Goal: Task Accomplishment & Management: Complete application form

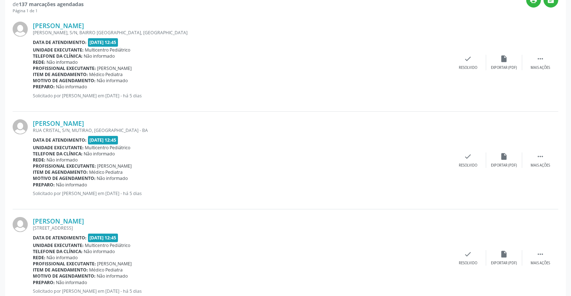
scroll to position [160, 0]
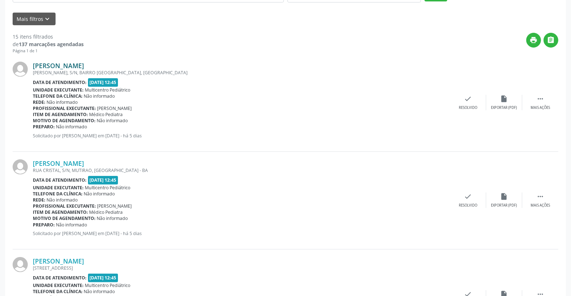
click at [50, 66] on link "[PERSON_NAME]" at bounding box center [58, 66] width 51 height 8
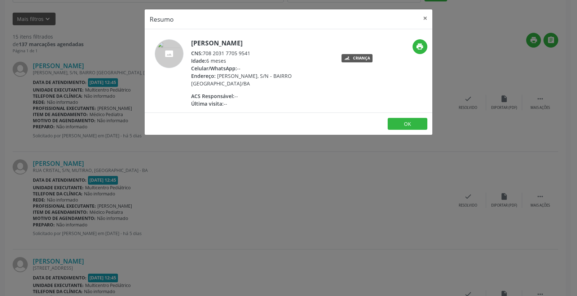
drag, startPoint x: 204, startPoint y: 52, endPoint x: 272, endPoint y: 50, distance: 68.5
click at [272, 50] on div "CNS: 708 2031 7705 9541" at bounding box center [261, 53] width 140 height 8
copy div "708 2031 7705 9541"
click at [424, 14] on button "×" at bounding box center [425, 18] width 14 height 18
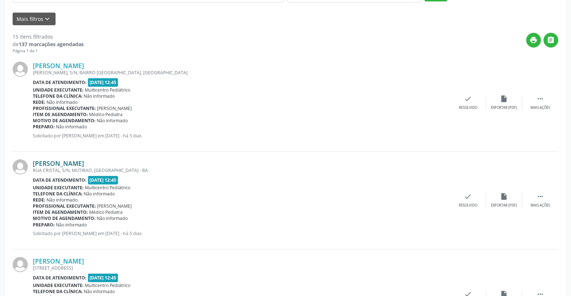
click at [61, 164] on link "[PERSON_NAME]" at bounding box center [58, 163] width 51 height 8
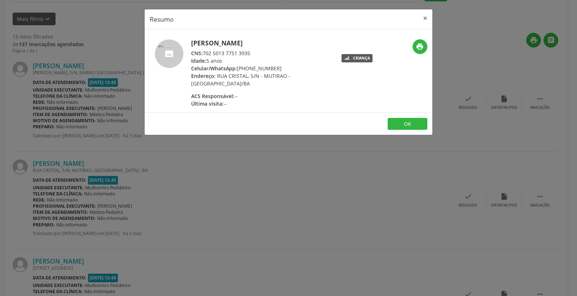
drag, startPoint x: 231, startPoint y: 51, endPoint x: 285, endPoint y: 50, distance: 53.4
click at [285, 50] on div "CNS: 702 5013 7751 3935" at bounding box center [261, 53] width 140 height 8
copy div "702 5013 7751 3935"
drag, startPoint x: 429, startPoint y: 18, endPoint x: 141, endPoint y: 80, distance: 295.0
click at [427, 17] on button "×" at bounding box center [425, 18] width 14 height 18
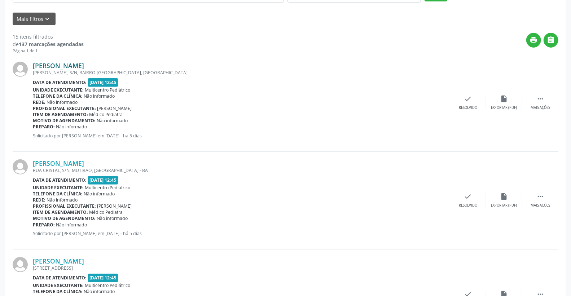
click at [48, 66] on link "[PERSON_NAME]" at bounding box center [58, 66] width 51 height 8
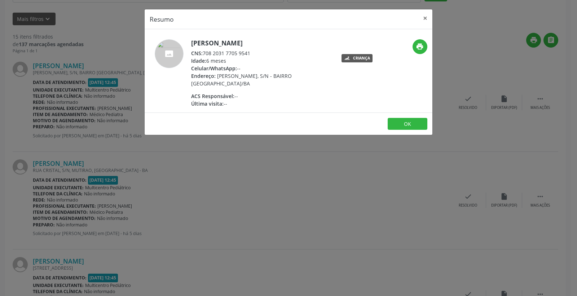
click at [202, 55] on span "CNS:" at bounding box center [197, 53] width 12 height 7
drag, startPoint x: 203, startPoint y: 52, endPoint x: 293, endPoint y: 51, distance: 90.1
click at [296, 52] on div "CNS: 708 2031 7705 9541" at bounding box center [261, 53] width 140 height 8
copy div "708 2031 7705 9541"
click at [427, 16] on button "×" at bounding box center [425, 18] width 14 height 18
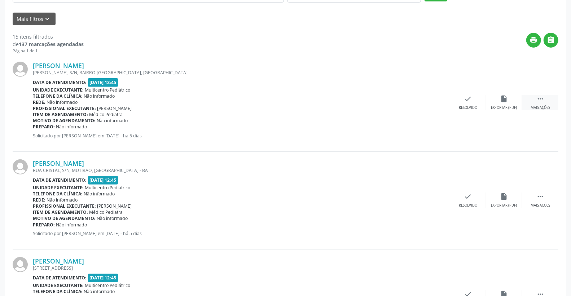
click at [536, 99] on icon "" at bounding box center [540, 99] width 8 height 8
click at [430, 95] on icon "print" at bounding box center [432, 99] width 8 height 8
click at [539, 198] on icon "" at bounding box center [540, 197] width 8 height 8
click at [430, 197] on icon "print" at bounding box center [432, 197] width 8 height 8
click at [268, 114] on div "Item de agendamento: Médico Pediatra" at bounding box center [187, 114] width 309 height 6
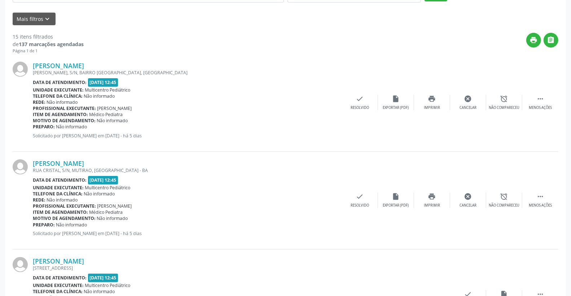
click at [269, 125] on div "Preparo: Não informado" at bounding box center [187, 127] width 309 height 6
click at [361, 49] on div "print " at bounding box center [321, 43] width 474 height 21
click at [401, 149] on div "[PERSON_NAME] [GEOGRAPHIC_DATA], S/N, BAIRRO [GEOGRAPHIC_DATA], [GEOGRAPHIC_DAT…" at bounding box center [285, 103] width 545 height 98
click at [550, 98] on div " Menos ações" at bounding box center [540, 103] width 36 height 16
click at [540, 197] on icon "" at bounding box center [540, 197] width 8 height 8
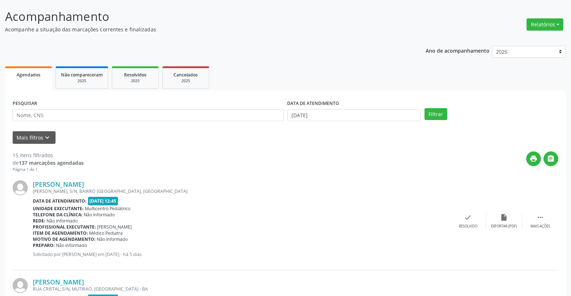
scroll to position [40, 0]
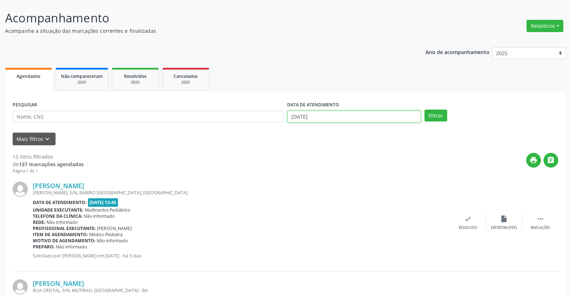
click at [336, 118] on input "[DATE]" at bounding box center [354, 117] width 134 height 12
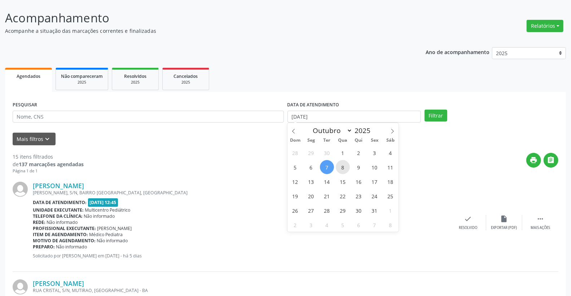
click at [340, 167] on span "8" at bounding box center [343, 167] width 14 height 14
type input "08/10/2025"
click at [340, 167] on span "8" at bounding box center [343, 167] width 14 height 14
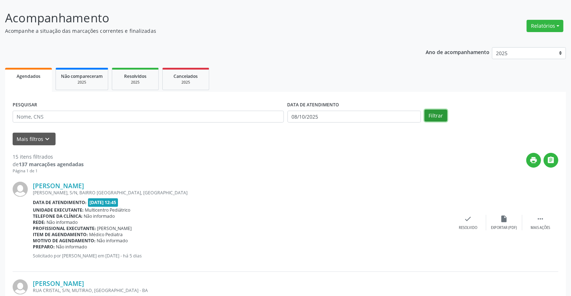
click at [434, 116] on button "Filtrar" at bounding box center [435, 116] width 23 height 12
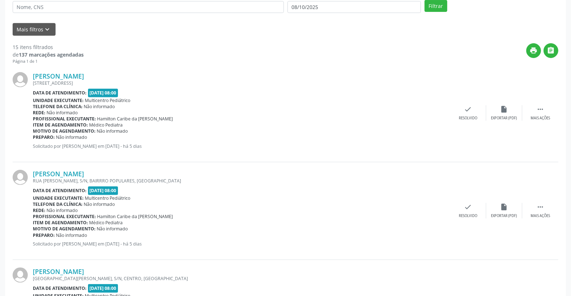
scroll to position [120, 0]
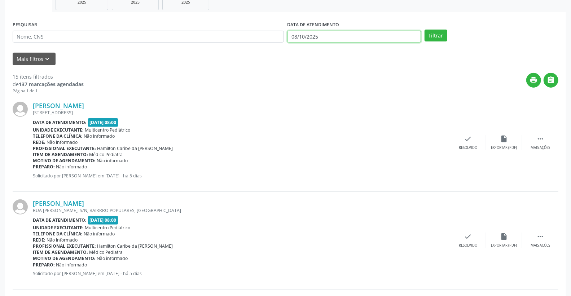
click at [333, 35] on input "08/10/2025" at bounding box center [354, 37] width 134 height 12
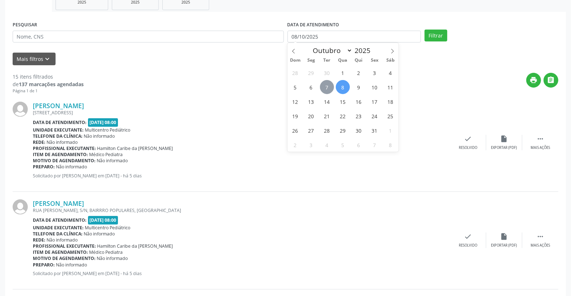
click at [330, 83] on span "7" at bounding box center [327, 87] width 14 height 14
type input "[DATE]"
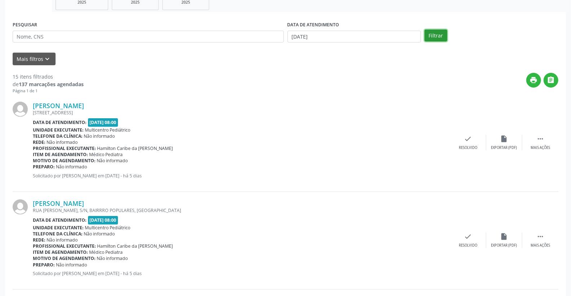
click at [429, 36] on button "Filtrar" at bounding box center [435, 36] width 23 height 12
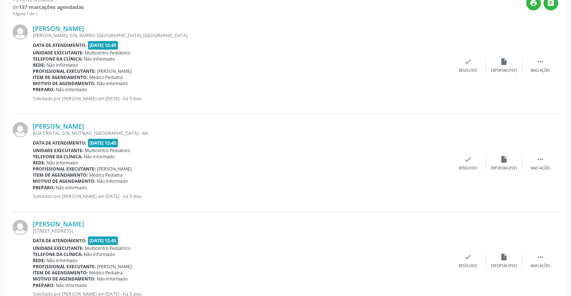
scroll to position [0, 0]
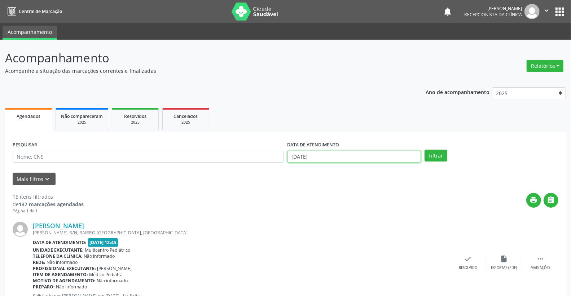
click at [341, 151] on input "[DATE]" at bounding box center [354, 157] width 134 height 12
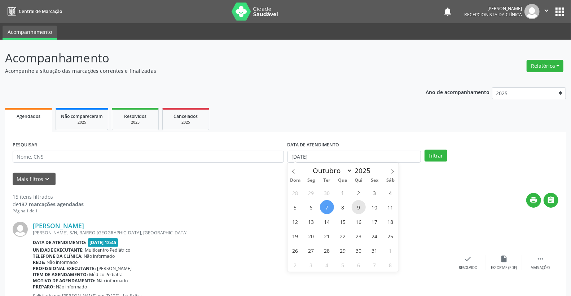
click at [359, 208] on span "9" at bounding box center [359, 207] width 14 height 14
type input "09/10/2025"
click at [359, 208] on span "9" at bounding box center [359, 207] width 14 height 14
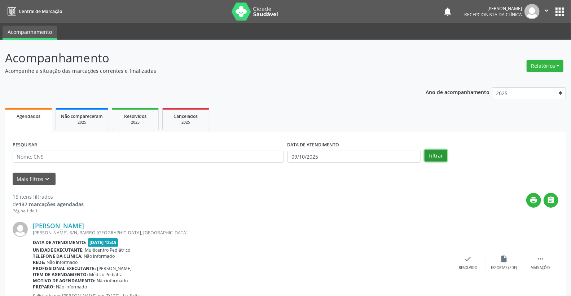
click at [428, 159] on button "Filtrar" at bounding box center [435, 156] width 23 height 12
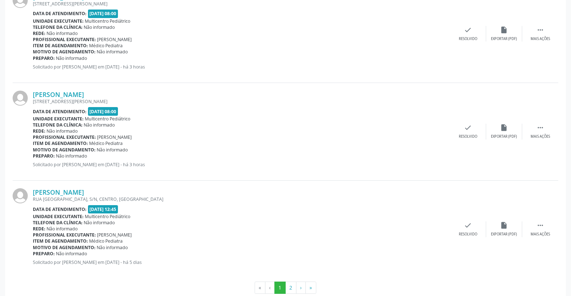
scroll to position [1417, 0]
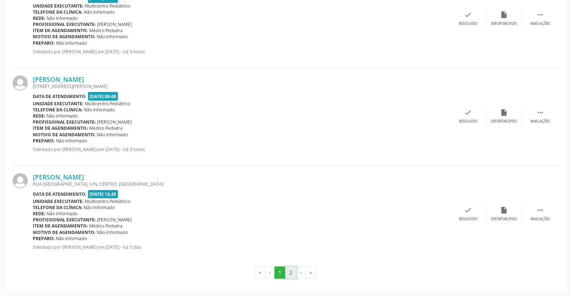
click at [292, 272] on button "2" at bounding box center [290, 272] width 11 height 12
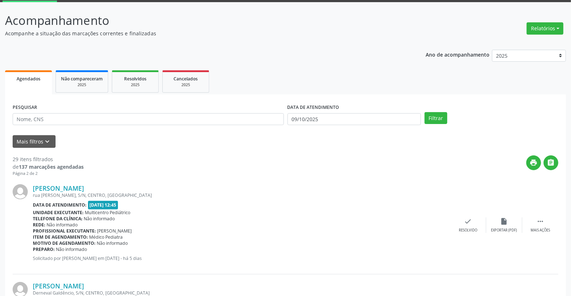
scroll to position [0, 0]
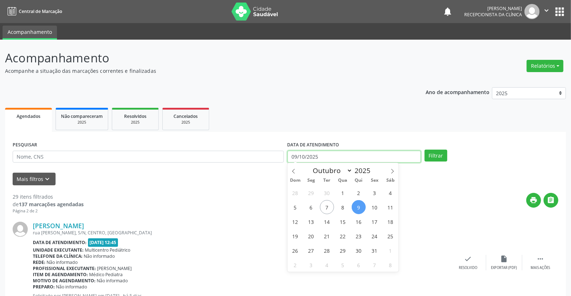
click at [343, 158] on input "09/10/2025" at bounding box center [354, 157] width 134 height 12
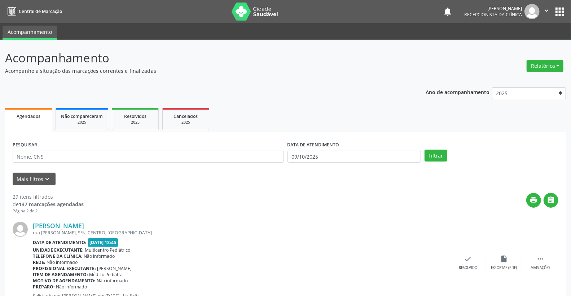
click at [314, 156] on div "DATA DE ATENDIMENTO [DATE]" at bounding box center [354, 154] width 137 height 28
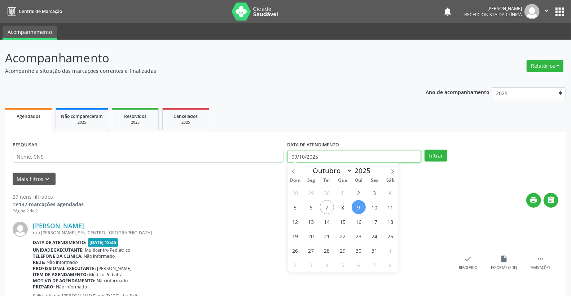
click at [314, 156] on input "09/10/2025" at bounding box center [354, 157] width 134 height 12
click at [322, 207] on span "7" at bounding box center [327, 207] width 14 height 14
type input "[DATE]"
click at [322, 207] on span "7" at bounding box center [327, 207] width 14 height 14
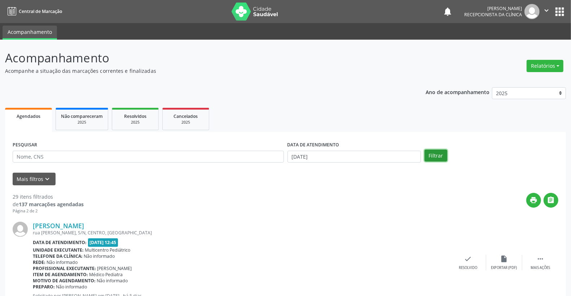
click at [439, 157] on button "Filtrar" at bounding box center [435, 156] width 23 height 12
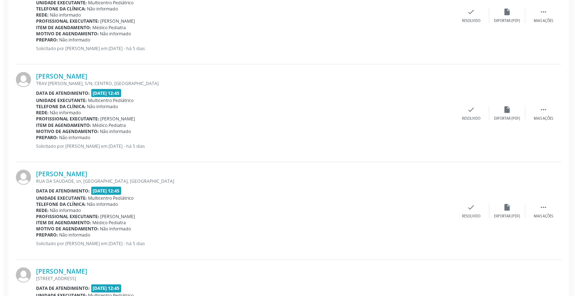
scroll to position [641, 0]
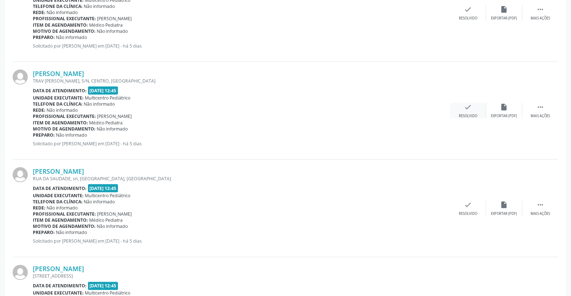
click at [464, 106] on icon "check" at bounding box center [468, 107] width 8 height 8
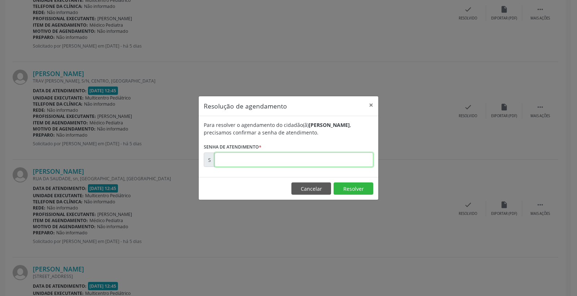
click at [351, 156] on input "text" at bounding box center [294, 160] width 159 height 14
type input "00180224"
click at [356, 189] on button "Resolver" at bounding box center [353, 188] width 40 height 12
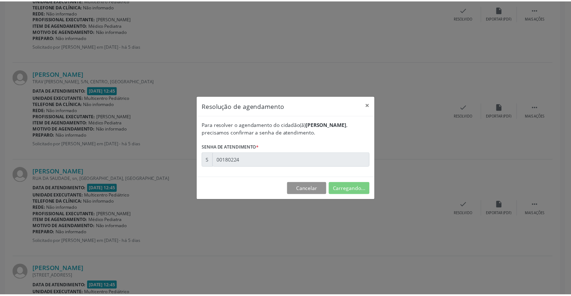
scroll to position [0, 0]
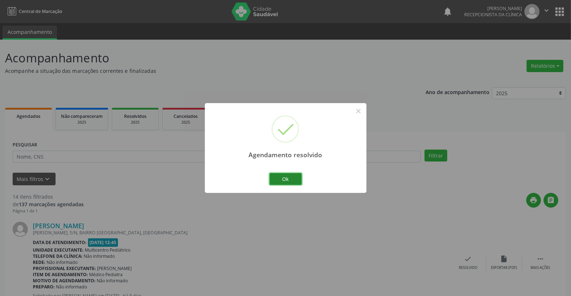
click at [286, 177] on button "Ok" at bounding box center [285, 179] width 32 height 12
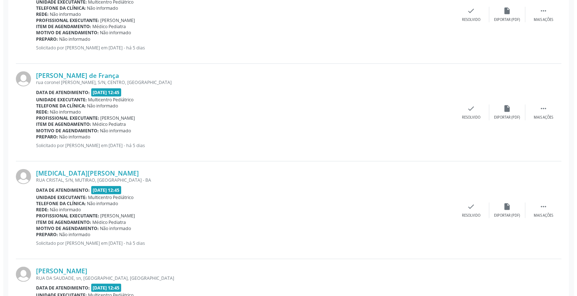
scroll to position [561, 0]
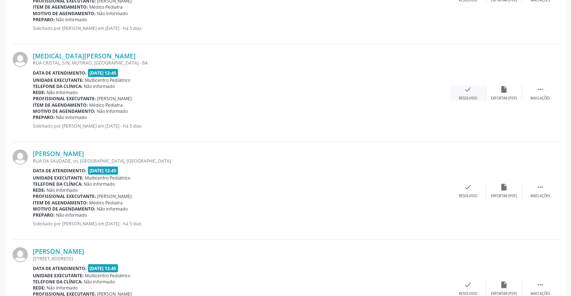
click at [470, 90] on icon "check" at bounding box center [468, 89] width 8 height 8
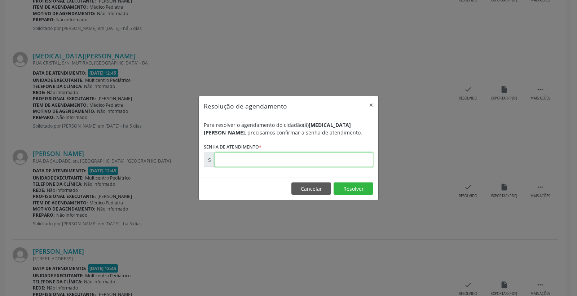
click at [341, 160] on input "text" at bounding box center [294, 160] width 159 height 14
type input "00180193"
click at [350, 182] on footer "Cancelar Resolver" at bounding box center [289, 188] width 180 height 23
click at [351, 187] on button "Resolver" at bounding box center [353, 188] width 40 height 12
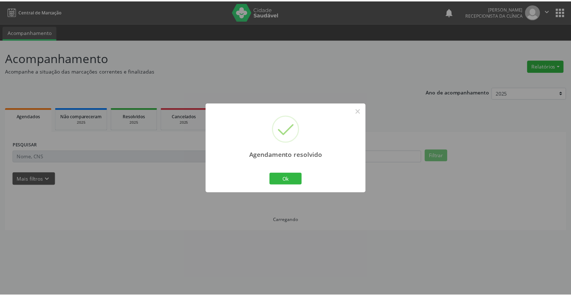
scroll to position [0, 0]
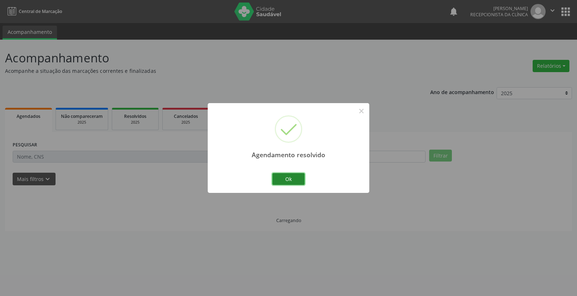
click at [284, 181] on button "Ok" at bounding box center [288, 179] width 32 height 12
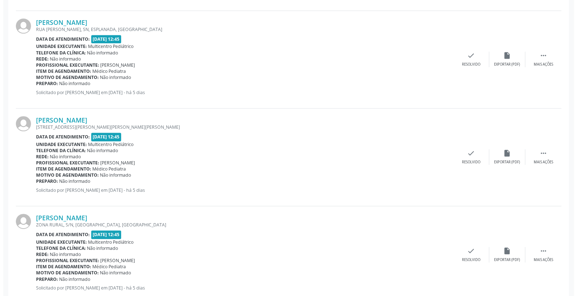
scroll to position [1201, 0]
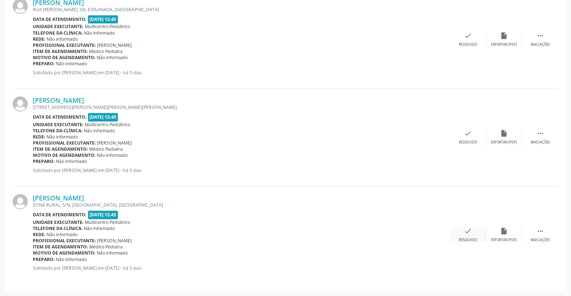
click at [477, 237] on div "check Resolvido" at bounding box center [468, 235] width 36 height 16
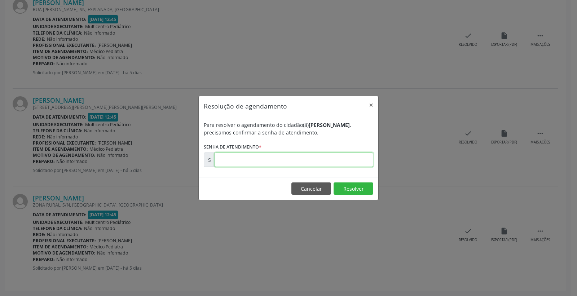
click at [316, 159] on input "text" at bounding box center [294, 160] width 159 height 14
type input "00180275"
click at [345, 190] on button "Resolver" at bounding box center [353, 188] width 40 height 12
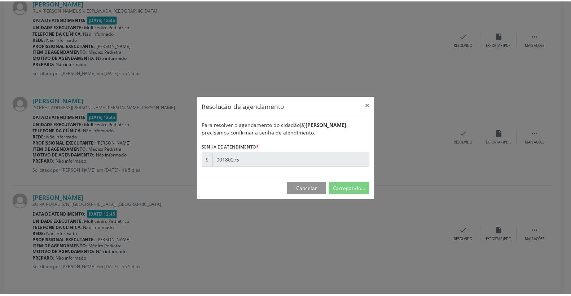
scroll to position [0, 0]
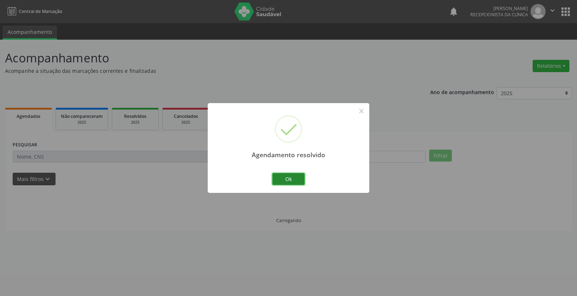
drag, startPoint x: 291, startPoint y: 178, endPoint x: 291, endPoint y: 182, distance: 4.0
click at [291, 182] on button "Ok" at bounding box center [288, 179] width 32 height 12
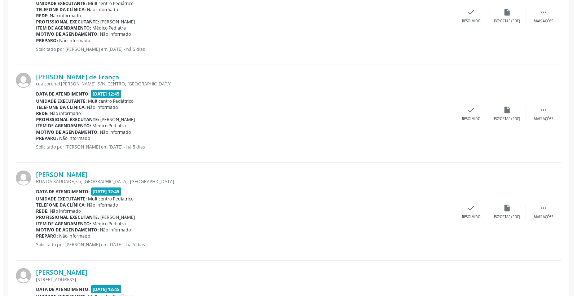
scroll to position [481, 0]
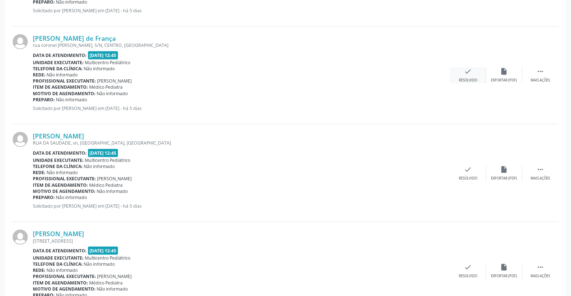
click at [466, 73] on icon "check" at bounding box center [468, 71] width 8 height 8
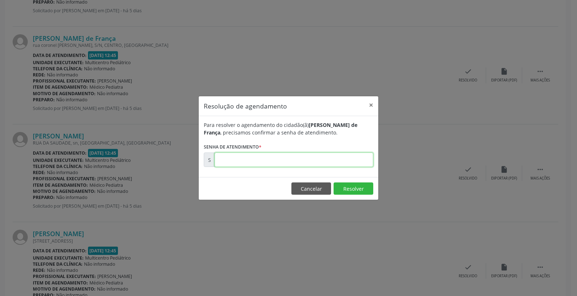
click at [340, 167] on input "text" at bounding box center [294, 160] width 159 height 14
type input "00180176"
click at [343, 189] on button "Resolver" at bounding box center [353, 188] width 40 height 12
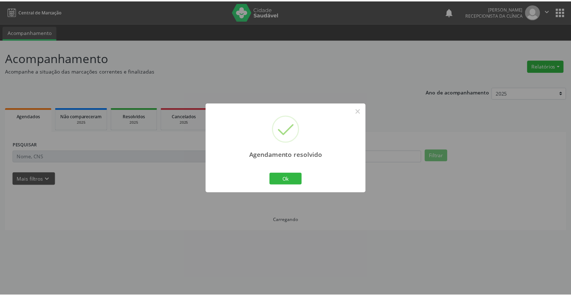
scroll to position [0, 0]
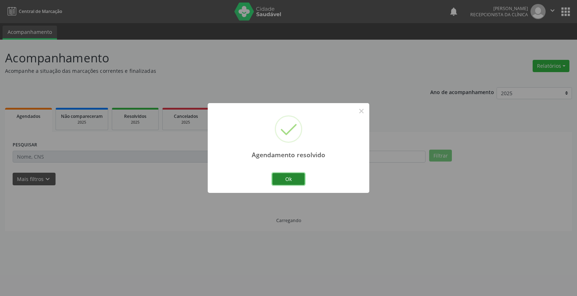
click at [296, 180] on button "Ok" at bounding box center [288, 179] width 32 height 12
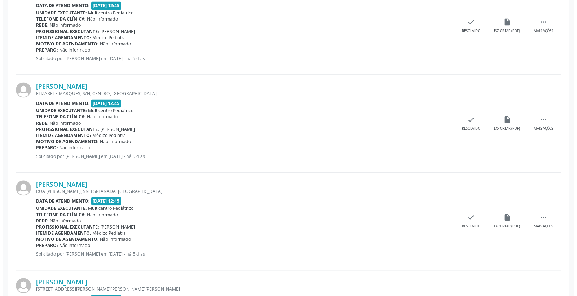
scroll to position [961, 0]
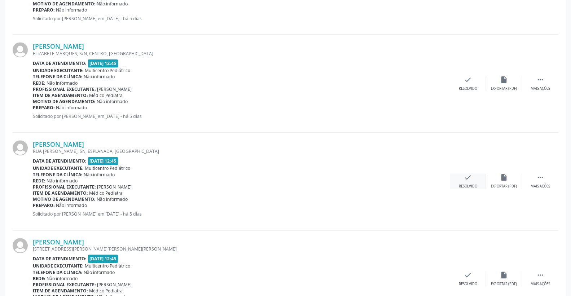
click at [470, 180] on icon "check" at bounding box center [468, 177] width 8 height 8
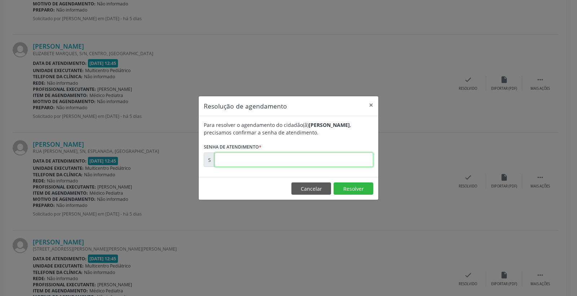
click at [317, 163] on input "text" at bounding box center [294, 160] width 159 height 14
type input "00180255"
click at [343, 188] on button "Resolver" at bounding box center [353, 188] width 40 height 12
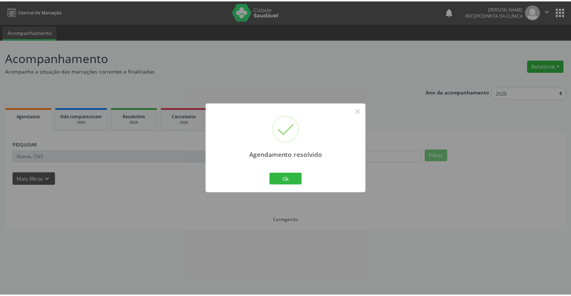
scroll to position [0, 0]
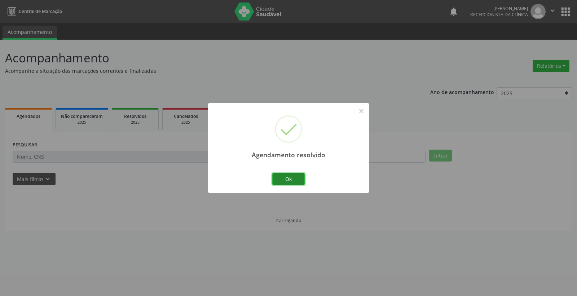
click at [283, 179] on button "Ok" at bounding box center [288, 179] width 32 height 12
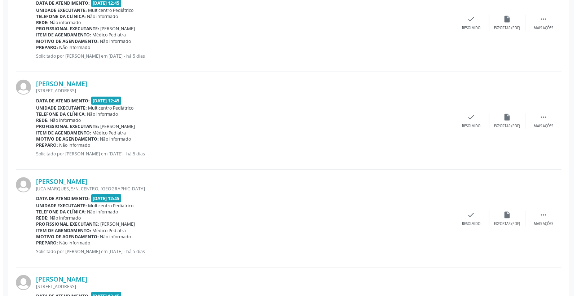
scroll to position [561, 0]
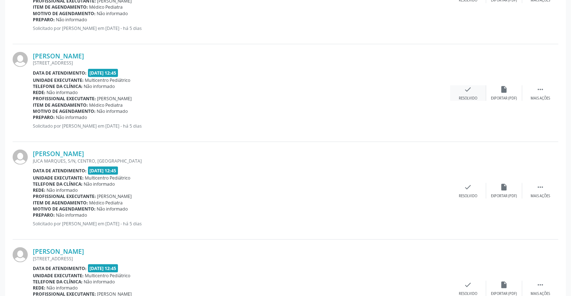
click at [470, 87] on icon "check" at bounding box center [468, 89] width 8 height 8
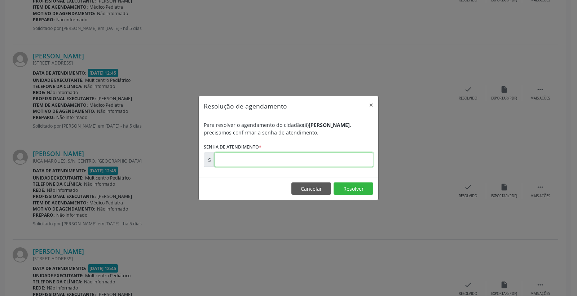
click at [341, 161] on input "text" at bounding box center [294, 160] width 159 height 14
type input "00180234"
click at [348, 184] on button "Resolver" at bounding box center [353, 188] width 40 height 12
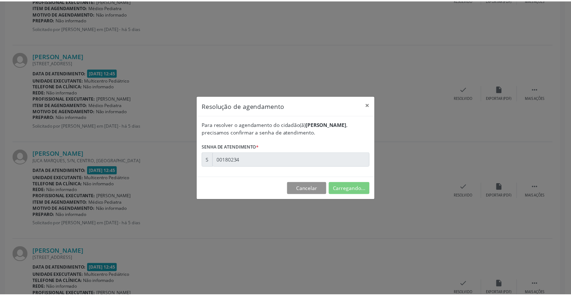
scroll to position [0, 0]
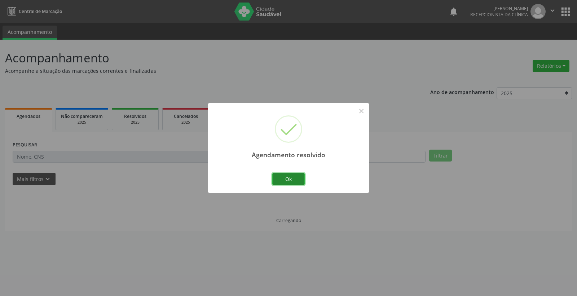
click at [290, 182] on button "Ok" at bounding box center [288, 179] width 32 height 12
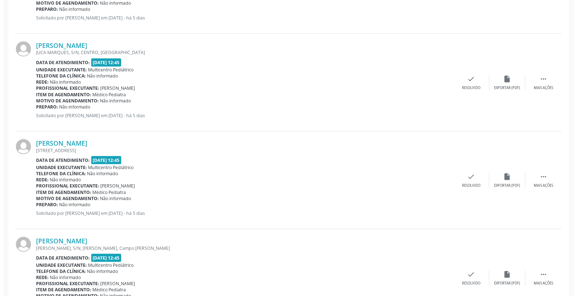
scroll to position [601, 0]
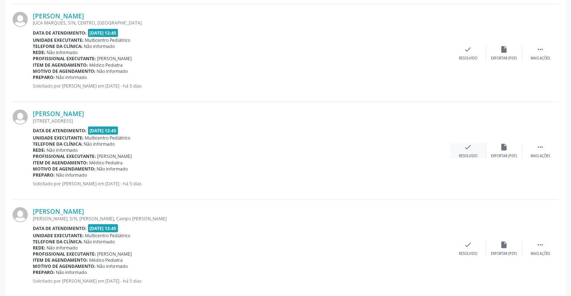
click at [467, 147] on icon "check" at bounding box center [468, 147] width 8 height 8
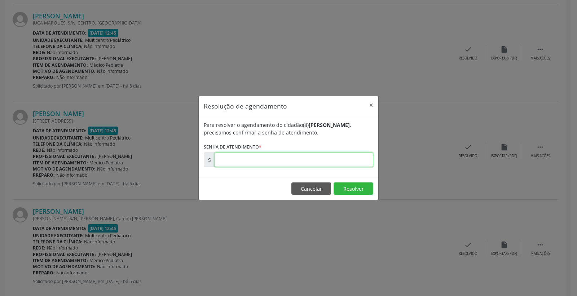
click at [321, 162] on input "text" at bounding box center [294, 160] width 159 height 14
type input "00180238"
click at [354, 188] on button "Resolver" at bounding box center [353, 188] width 40 height 12
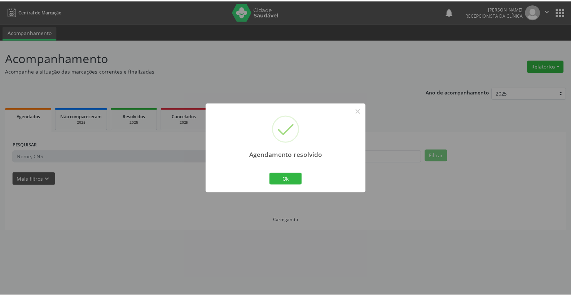
scroll to position [0, 0]
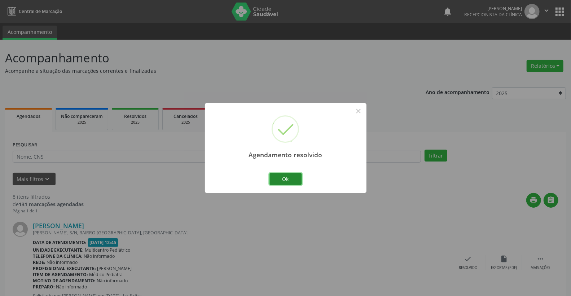
click at [291, 177] on button "Ok" at bounding box center [285, 179] width 32 height 12
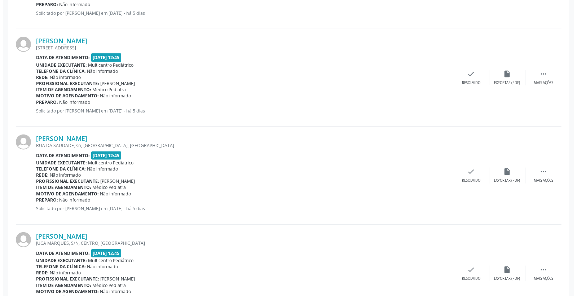
scroll to position [401, 0]
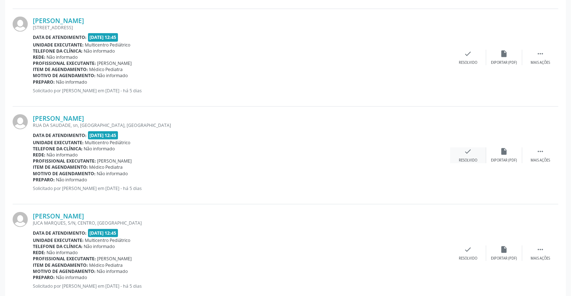
click at [468, 148] on icon "check" at bounding box center [468, 151] width 8 height 8
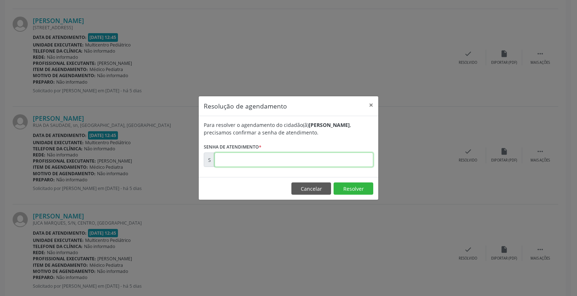
drag, startPoint x: 341, startPoint y: 165, endPoint x: 343, endPoint y: 169, distance: 4.9
click at [341, 166] on input "text" at bounding box center [294, 160] width 159 height 14
type input "00180228"
click at [341, 188] on button "Resolver" at bounding box center [353, 188] width 40 height 12
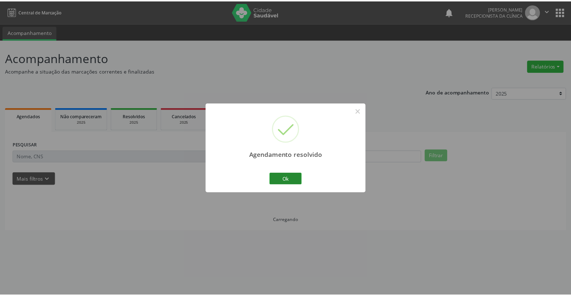
scroll to position [0, 0]
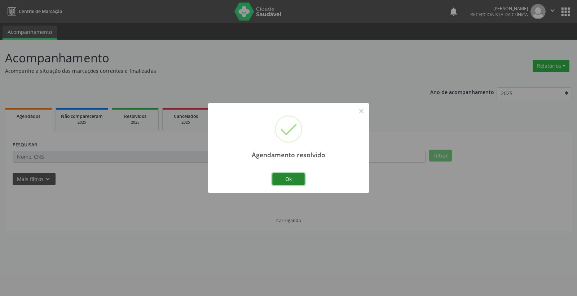
click at [292, 180] on button "Ok" at bounding box center [288, 179] width 32 height 12
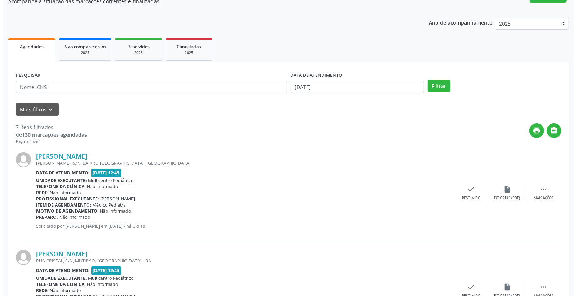
scroll to position [80, 0]
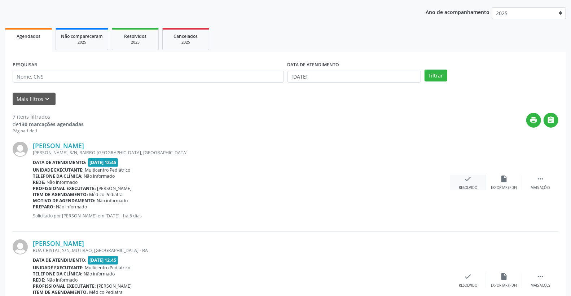
click at [469, 180] on icon "check" at bounding box center [468, 179] width 8 height 8
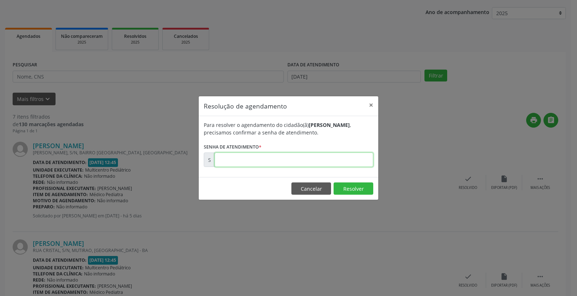
click at [317, 161] on input "text" at bounding box center [294, 160] width 159 height 14
type input "00180130"
drag, startPoint x: 348, startPoint y: 189, endPoint x: 341, endPoint y: 191, distance: 7.3
click at [348, 189] on button "Resolver" at bounding box center [353, 188] width 40 height 12
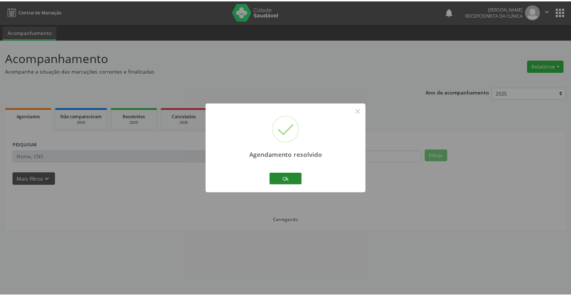
scroll to position [0, 0]
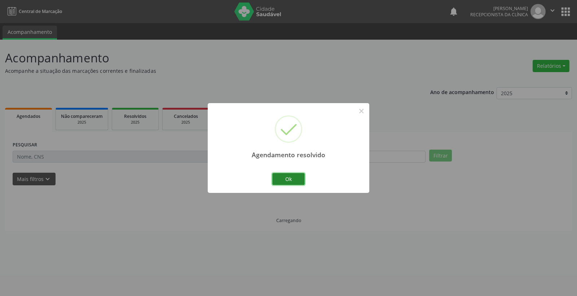
click at [287, 174] on button "Ok" at bounding box center [288, 179] width 32 height 12
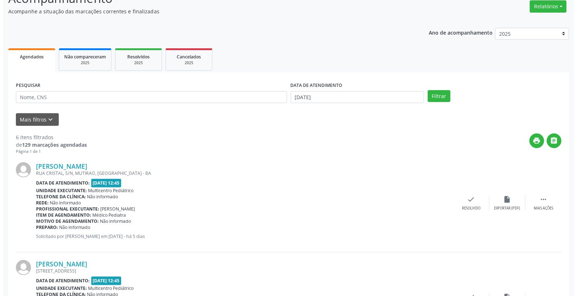
scroll to position [80, 0]
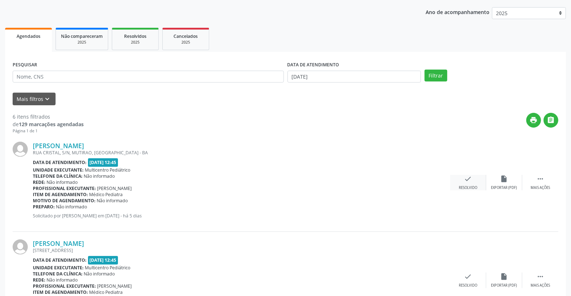
click at [461, 183] on div "check Resolvido" at bounding box center [468, 183] width 36 height 16
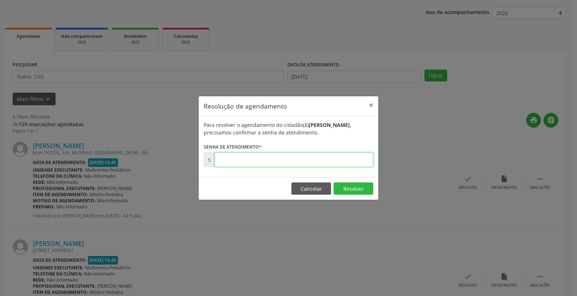
click at [337, 161] on input "text" at bounding box center [294, 160] width 159 height 14
type input "00180133"
click at [349, 181] on footer "Cancelar Resolver" at bounding box center [289, 188] width 180 height 23
drag, startPoint x: 343, startPoint y: 190, endPoint x: 338, endPoint y: 189, distance: 5.5
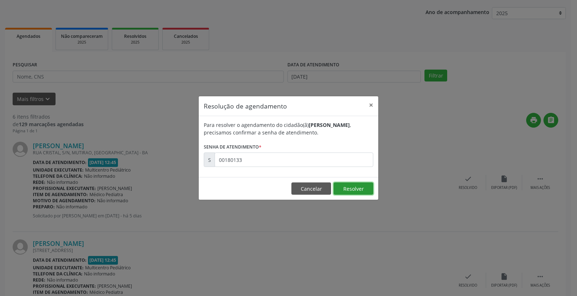
click at [341, 190] on button "Resolver" at bounding box center [353, 188] width 40 height 12
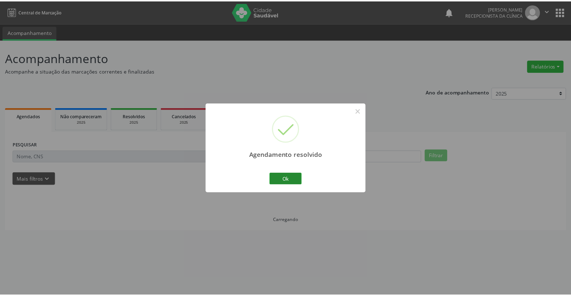
scroll to position [0, 0]
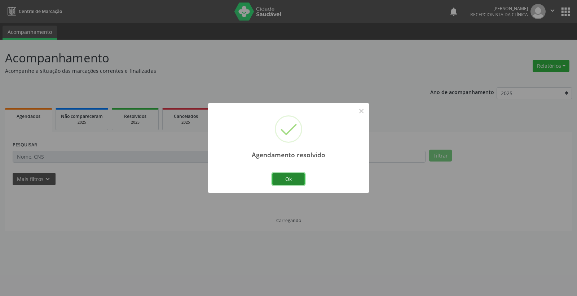
click at [288, 179] on button "Ok" at bounding box center [288, 179] width 32 height 12
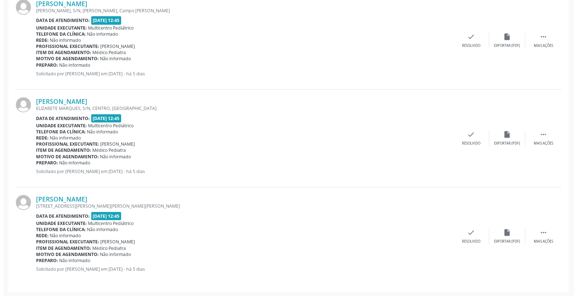
scroll to position [419, 0]
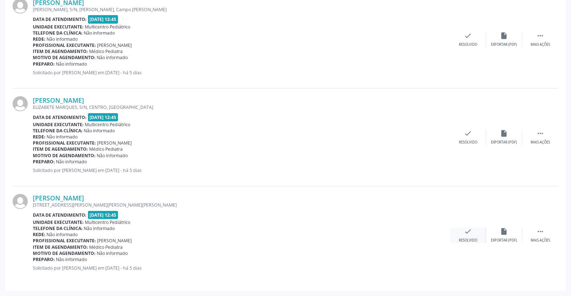
click at [480, 235] on div "check Resolvido" at bounding box center [468, 235] width 36 height 16
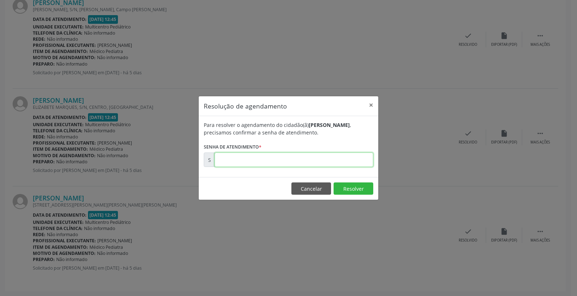
click at [345, 162] on input "text" at bounding box center [294, 160] width 159 height 14
type input "00180270"
click at [362, 191] on button "Resolver" at bounding box center [353, 188] width 40 height 12
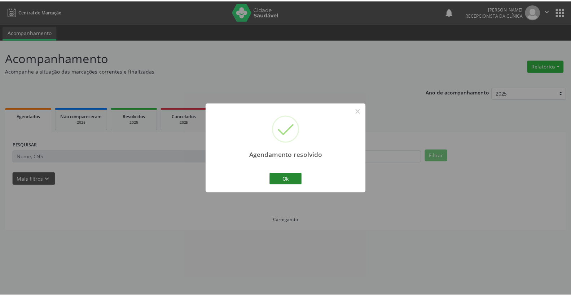
scroll to position [0, 0]
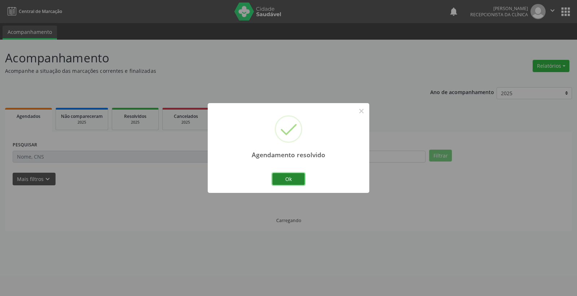
click at [292, 178] on button "Ok" at bounding box center [288, 179] width 32 height 12
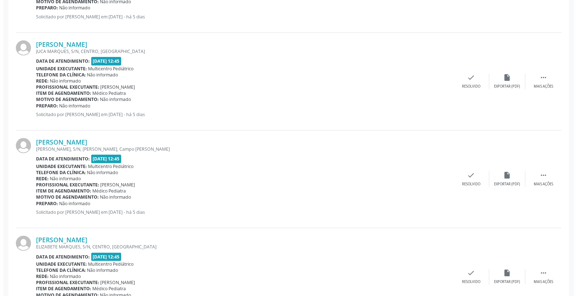
scroll to position [240, 0]
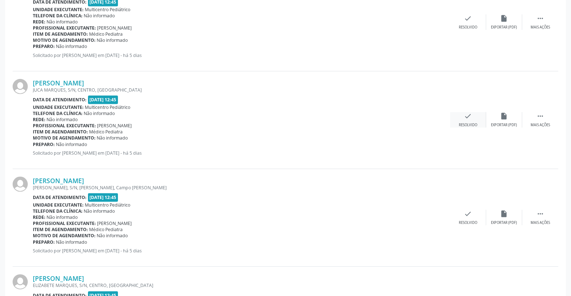
click at [466, 116] on icon "check" at bounding box center [468, 116] width 8 height 8
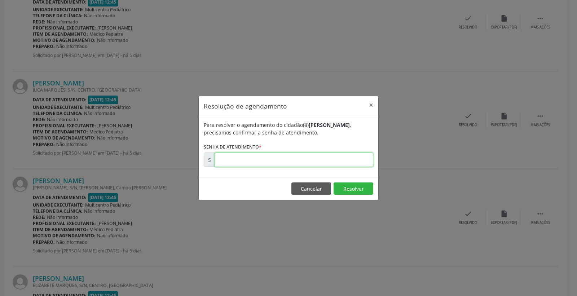
click at [341, 163] on input "text" at bounding box center [294, 160] width 159 height 14
type input "00180236"
click at [355, 186] on button "Resolver" at bounding box center [353, 188] width 40 height 12
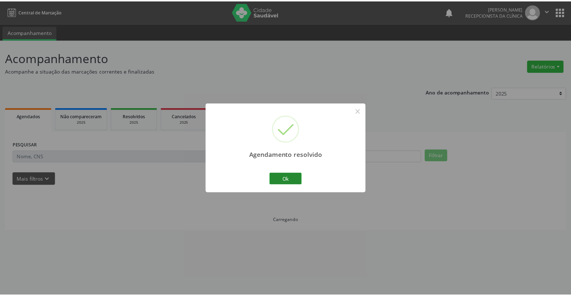
scroll to position [0, 0]
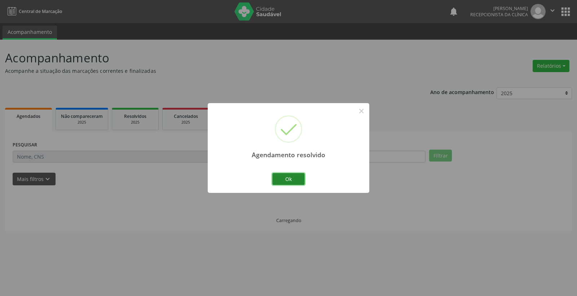
click at [288, 177] on button "Ok" at bounding box center [288, 179] width 32 height 12
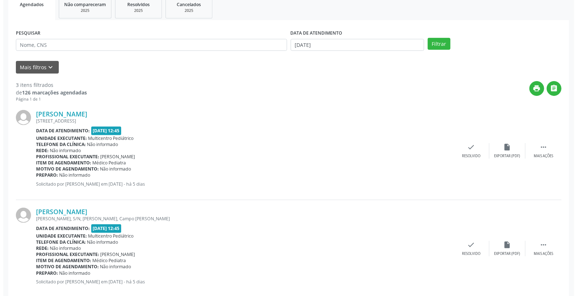
scroll to position [120, 0]
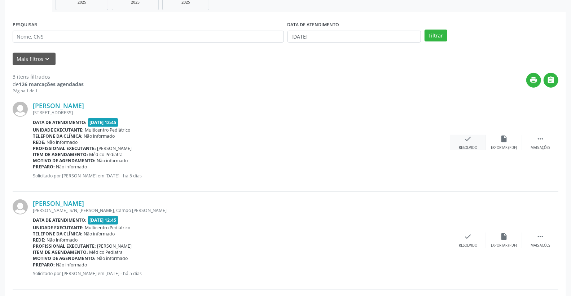
click at [470, 139] on icon "check" at bounding box center [468, 139] width 8 height 8
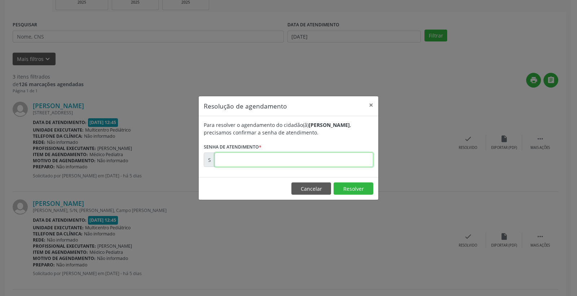
click at [339, 167] on div "Para resolver o agendamento do cidadão(ã) [PERSON_NAME] , precisamos confirmar …" at bounding box center [289, 146] width 180 height 61
type input "00180148"
click at [351, 186] on button "Resolver" at bounding box center [353, 188] width 40 height 12
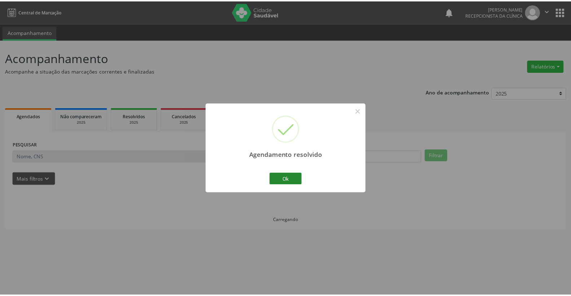
scroll to position [0, 0]
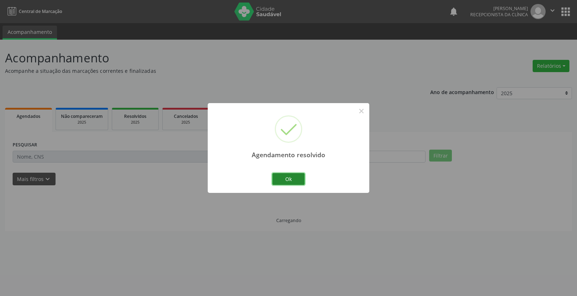
click at [286, 183] on button "Ok" at bounding box center [288, 179] width 32 height 12
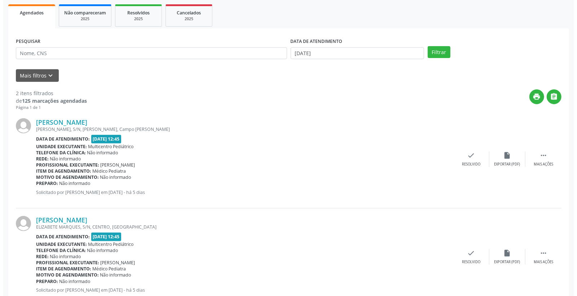
scroll to position [125, 0]
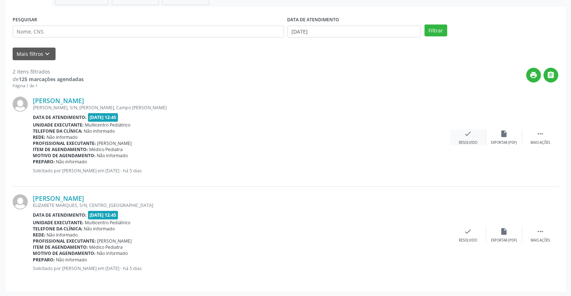
click at [470, 134] on div "check Resolvido" at bounding box center [468, 138] width 36 height 16
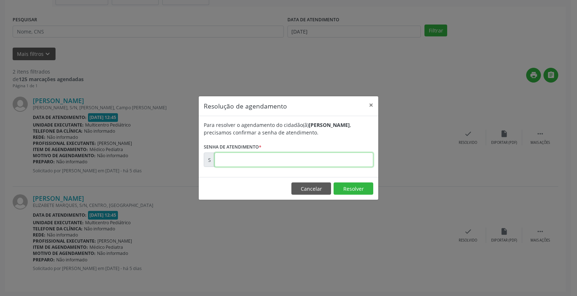
click at [345, 159] on input "text" at bounding box center [294, 160] width 159 height 14
type input "00180241"
drag, startPoint x: 353, startPoint y: 175, endPoint x: 335, endPoint y: 205, distance: 34.3
click at [350, 185] on div "Resolução de agendamento × Para resolver o agendamento do cidadão(ã) [PERSON_NA…" at bounding box center [288, 148] width 180 height 104
click at [350, 189] on button "Resolver" at bounding box center [353, 188] width 40 height 12
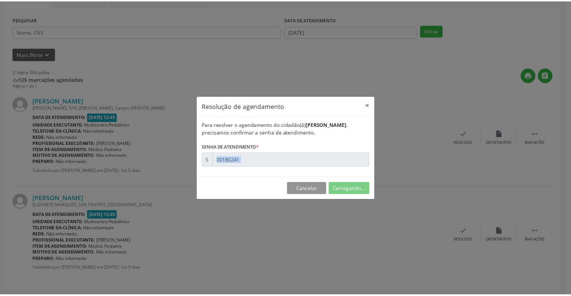
scroll to position [0, 0]
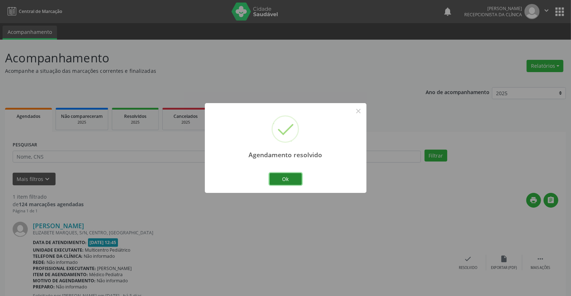
click at [291, 182] on button "Ok" at bounding box center [285, 179] width 32 height 12
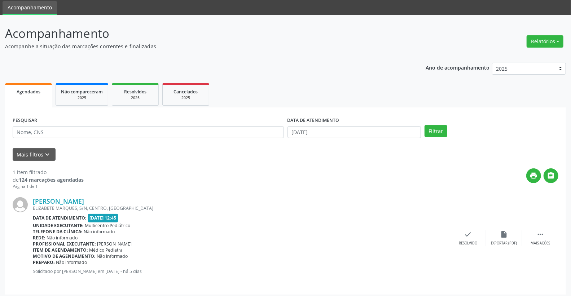
scroll to position [27, 0]
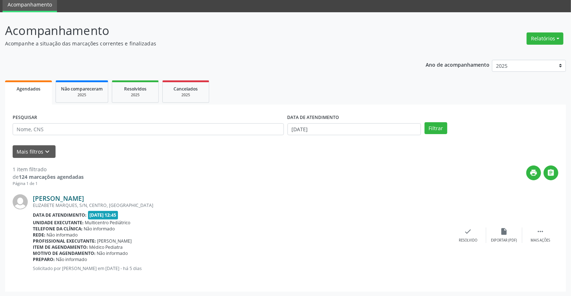
click at [84, 198] on link "[PERSON_NAME]" at bounding box center [58, 198] width 51 height 8
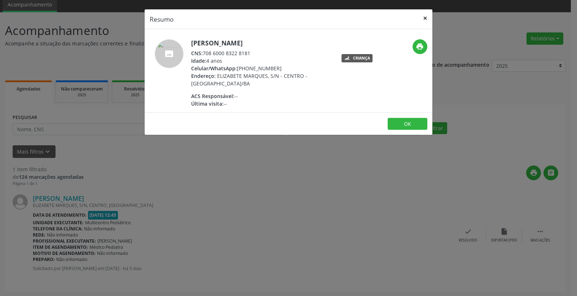
click at [423, 13] on button "×" at bounding box center [425, 18] width 14 height 18
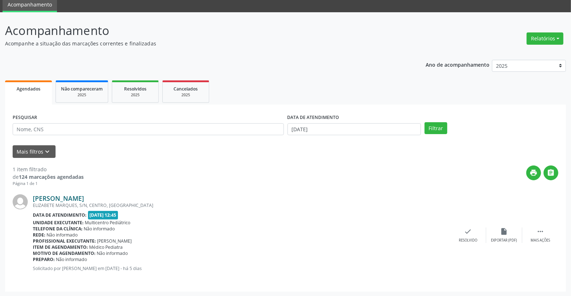
click at [84, 194] on link "[PERSON_NAME]" at bounding box center [58, 198] width 51 height 8
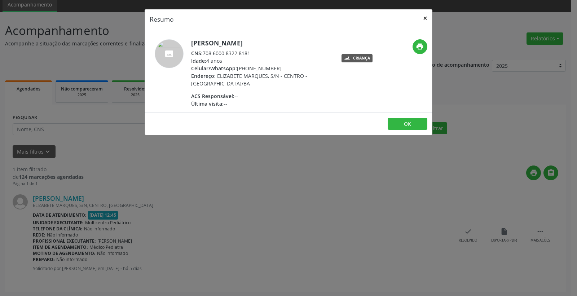
click at [423, 17] on button "×" at bounding box center [425, 18] width 14 height 18
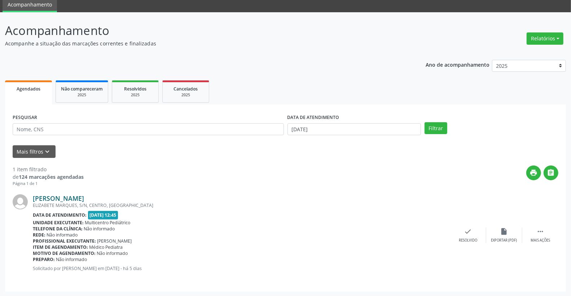
click at [70, 198] on link "[PERSON_NAME]" at bounding box center [58, 198] width 51 height 8
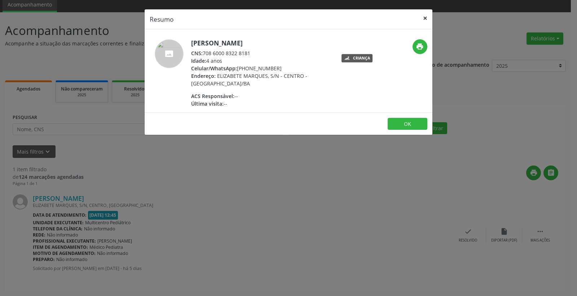
click at [428, 20] on button "×" at bounding box center [425, 18] width 14 height 18
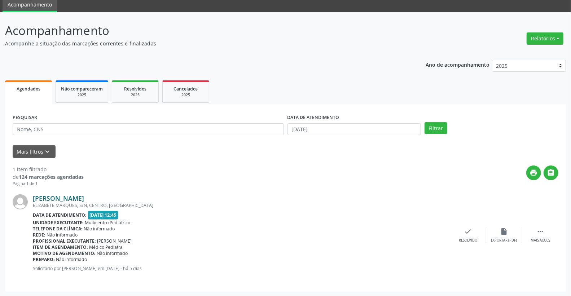
click at [84, 198] on link "[PERSON_NAME]" at bounding box center [58, 198] width 51 height 8
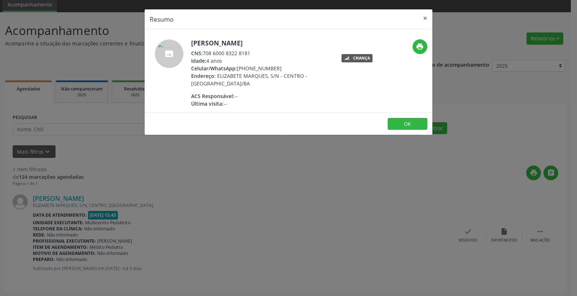
drag, startPoint x: 204, startPoint y: 52, endPoint x: 285, endPoint y: 48, distance: 81.3
click at [285, 48] on div "[PERSON_NAME] CNS: 708 6000 8322 8181 Idade: 4 anos Celular/WhatsApp: [PHONE_NU…" at bounding box center [261, 73] width 140 height 68
click at [266, 50] on div "CNS: 708 6000 8322 8181" at bounding box center [261, 53] width 140 height 8
drag, startPoint x: 204, startPoint y: 52, endPoint x: 250, endPoint y: 46, distance: 47.0
click at [250, 46] on div "[PERSON_NAME] CNS: 708 6000 8322 8181 Idade: 4 anos Celular/WhatsApp: [PHONE_NU…" at bounding box center [261, 73] width 140 height 68
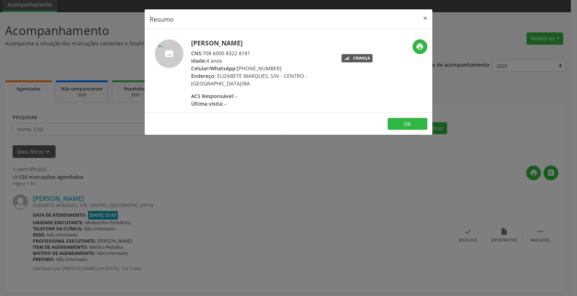
click at [255, 52] on div "CNS: 708 6000 8322 8181" at bounding box center [261, 53] width 140 height 8
drag, startPoint x: 255, startPoint y: 52, endPoint x: 206, endPoint y: 53, distance: 49.4
click at [206, 53] on div "CNS: 708 6000 8322 8181" at bounding box center [261, 53] width 140 height 8
copy div "708 6000 8322 8181"
drag, startPoint x: 263, startPoint y: 67, endPoint x: 304, endPoint y: 65, distance: 41.1
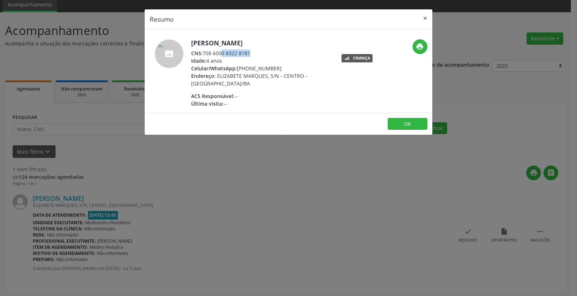
click at [304, 66] on div "Celular/WhatsApp: [PHONE_NUMBER]" at bounding box center [261, 69] width 140 height 8
click at [422, 19] on button "×" at bounding box center [425, 18] width 14 height 18
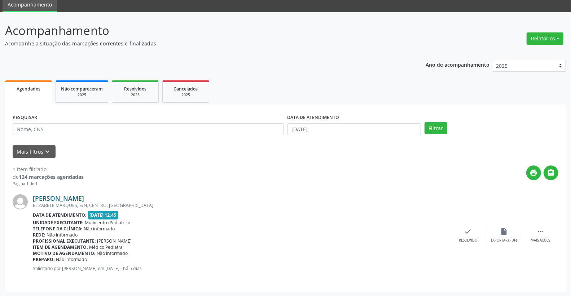
click at [67, 197] on link "[PERSON_NAME]" at bounding box center [58, 198] width 51 height 8
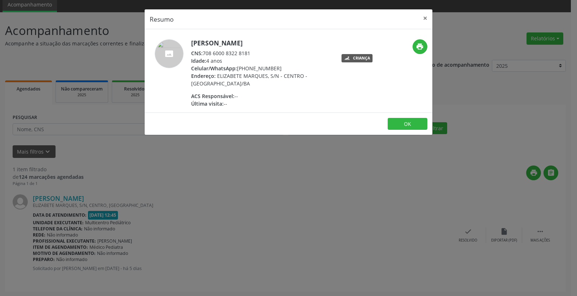
drag, startPoint x: 204, startPoint y: 53, endPoint x: 257, endPoint y: 49, distance: 53.8
click at [264, 50] on div "CNS: 708 6000 8322 8181" at bounding box center [261, 53] width 140 height 8
copy div "708 6000 8322 8181"
click at [423, 16] on button "×" at bounding box center [425, 18] width 14 height 18
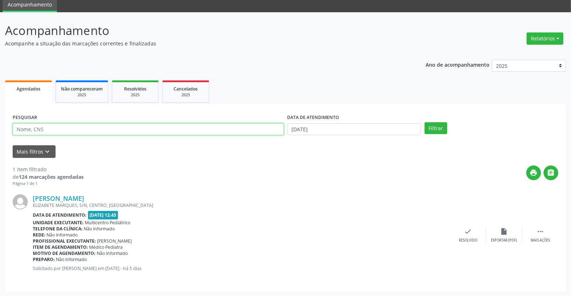
click at [113, 131] on input "text" at bounding box center [148, 129] width 271 height 12
paste input "708 6000 8322 8181"
type input "708 6000 8322 8181"
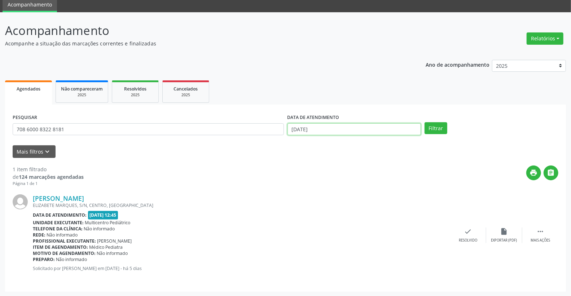
click at [358, 127] on input "[DATE]" at bounding box center [354, 129] width 134 height 12
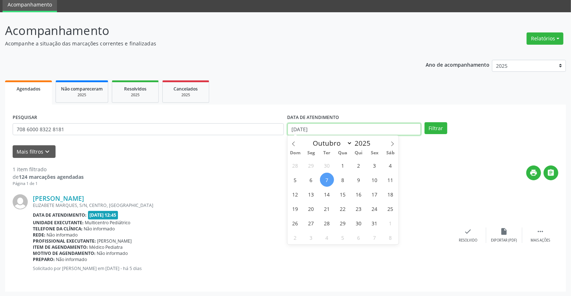
click at [358, 127] on input "[DATE]" at bounding box center [354, 129] width 134 height 12
click at [356, 127] on input "[DATE]" at bounding box center [354, 129] width 134 height 12
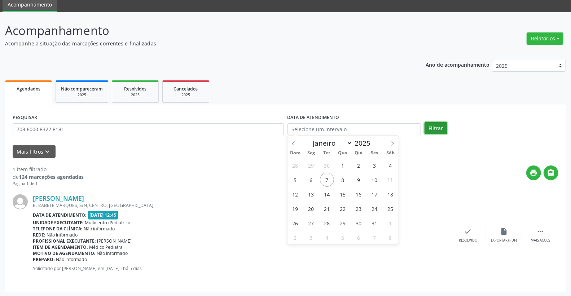
click at [436, 125] on button "Filtrar" at bounding box center [435, 128] width 23 height 12
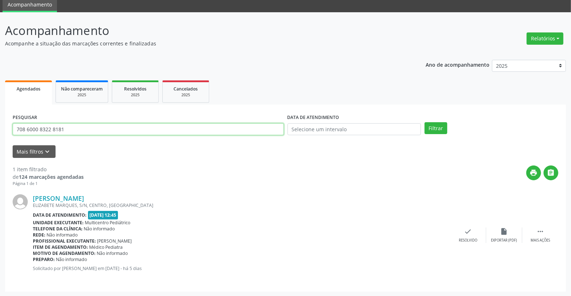
click at [80, 127] on input "708 6000 8322 8181" at bounding box center [148, 129] width 271 height 12
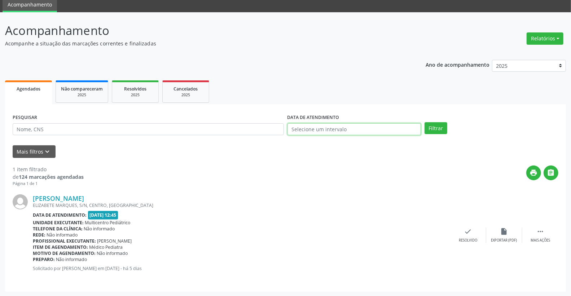
click at [363, 133] on input "text" at bounding box center [354, 129] width 134 height 12
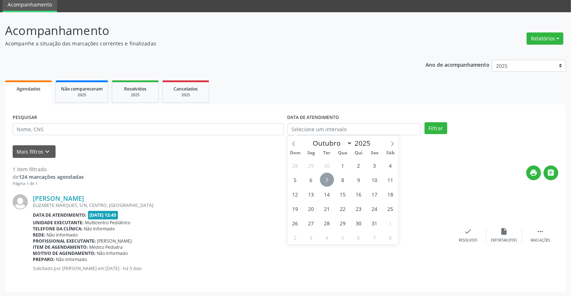
click at [327, 177] on span "7" at bounding box center [327, 180] width 14 height 14
type input "[DATE]"
click at [327, 177] on span "7" at bounding box center [327, 180] width 14 height 14
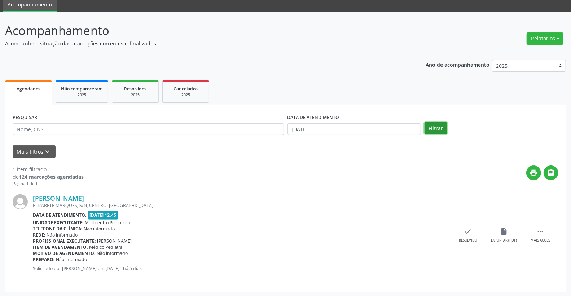
click at [430, 129] on button "Filtrar" at bounding box center [435, 128] width 23 height 12
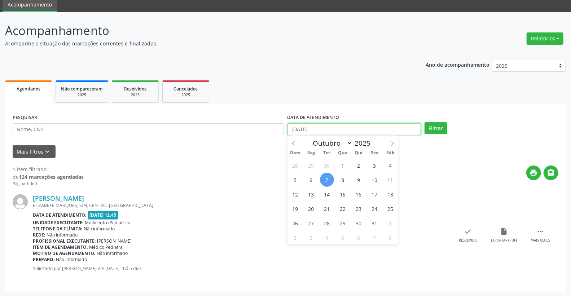
click at [335, 123] on input "[DATE]" at bounding box center [354, 129] width 134 height 12
click at [374, 175] on span "10" at bounding box center [374, 180] width 14 height 14
type input "[DATE]"
click at [374, 175] on span "10" at bounding box center [374, 180] width 14 height 14
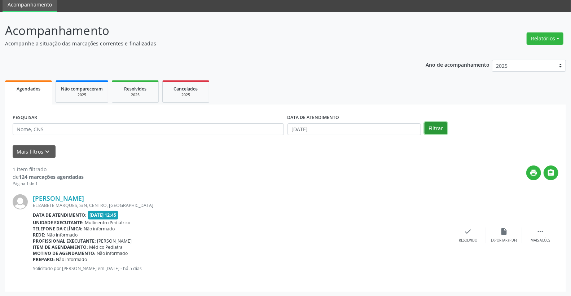
click at [438, 124] on button "Filtrar" at bounding box center [435, 128] width 23 height 12
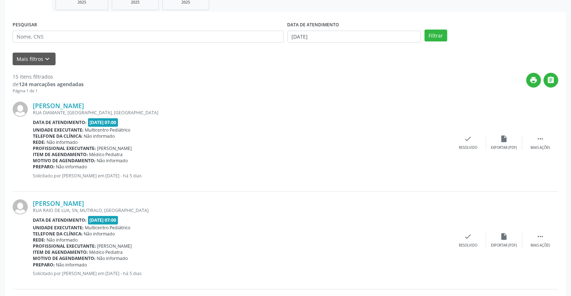
scroll to position [80, 0]
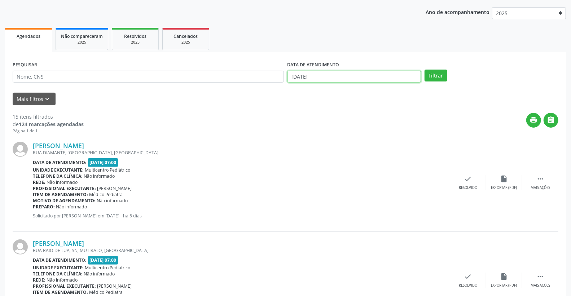
click at [334, 76] on input "[DATE]" at bounding box center [354, 77] width 134 height 12
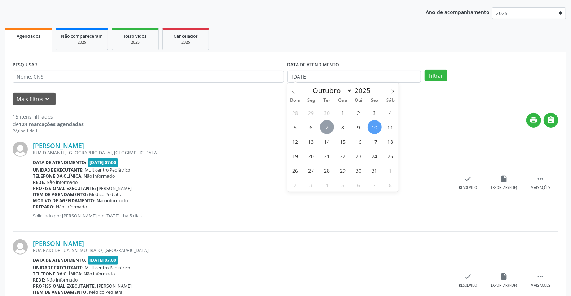
click at [331, 127] on span "7" at bounding box center [327, 127] width 14 height 14
type input "[DATE]"
click at [331, 127] on span "7" at bounding box center [327, 127] width 14 height 14
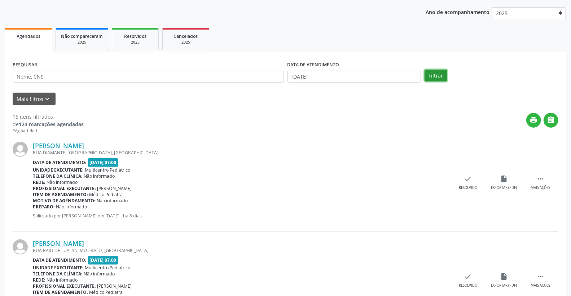
click at [438, 72] on button "Filtrar" at bounding box center [435, 76] width 23 height 12
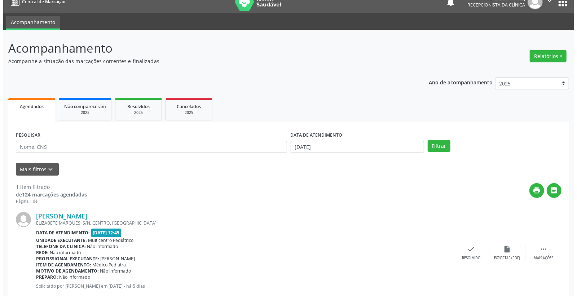
scroll to position [27, 0]
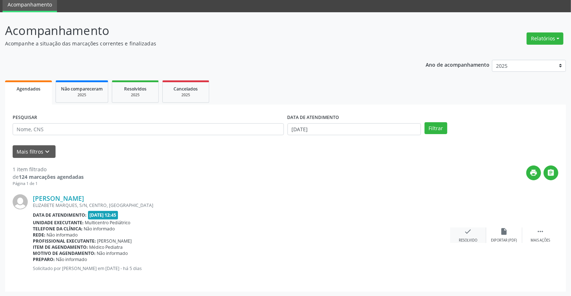
click at [466, 232] on icon "check" at bounding box center [468, 231] width 8 height 8
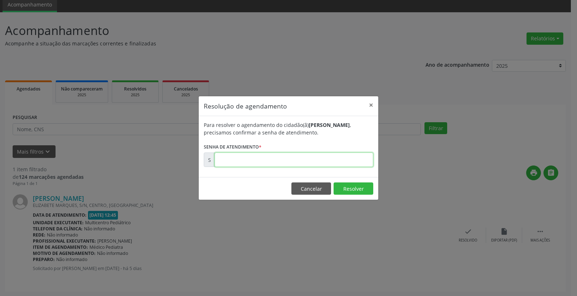
click at [299, 159] on input "text" at bounding box center [294, 160] width 159 height 14
type input "00180245"
click at [343, 180] on footer "Cancelar Resolver" at bounding box center [289, 188] width 180 height 23
drag, startPoint x: 352, startPoint y: 184, endPoint x: 346, endPoint y: 179, distance: 7.9
click at [349, 182] on button "Resolver" at bounding box center [353, 188] width 40 height 12
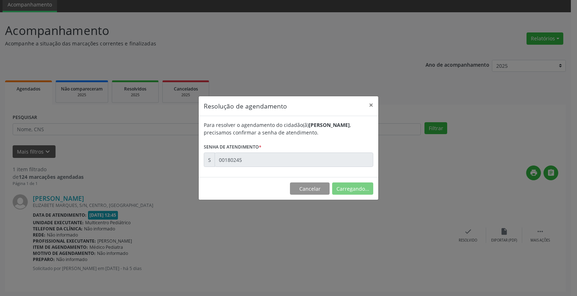
scroll to position [0, 0]
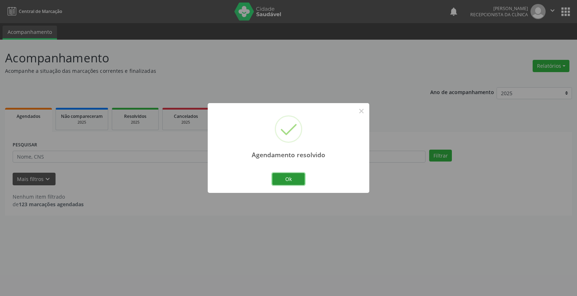
drag, startPoint x: 293, startPoint y: 179, endPoint x: 316, endPoint y: 192, distance: 26.3
click at [293, 179] on button "Ok" at bounding box center [288, 179] width 32 height 12
